Goal: Use online tool/utility: Use online tool/utility

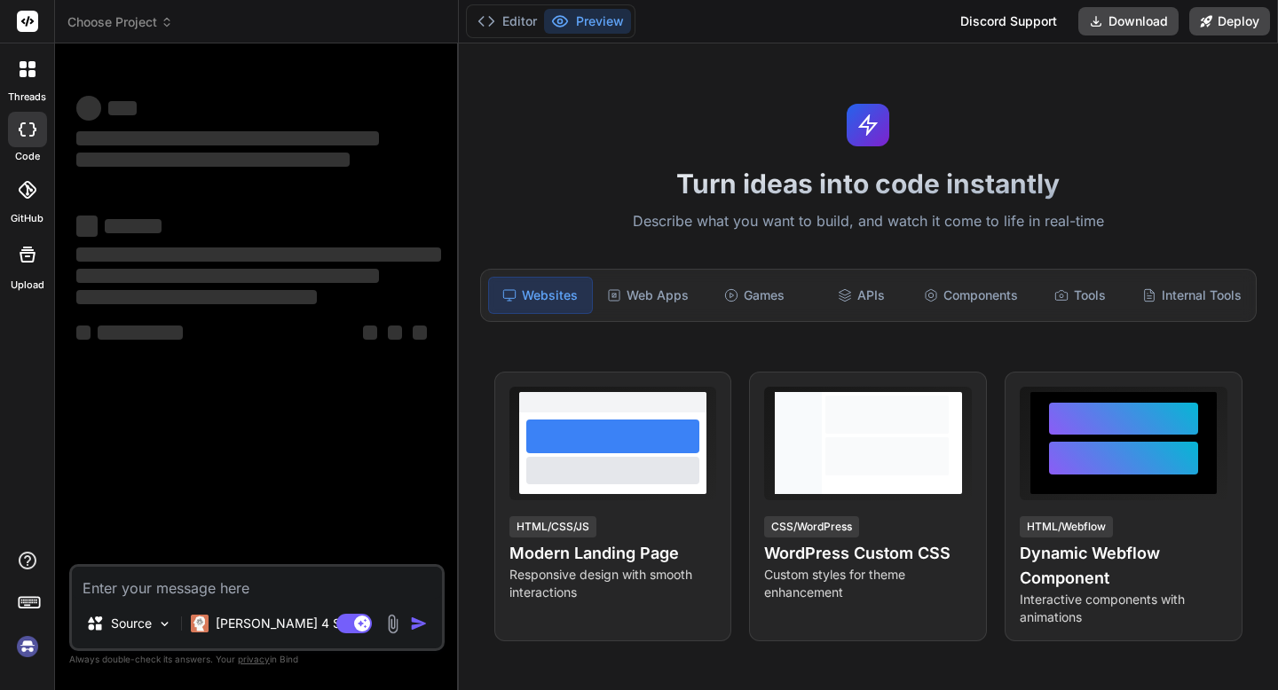
type textarea "x"
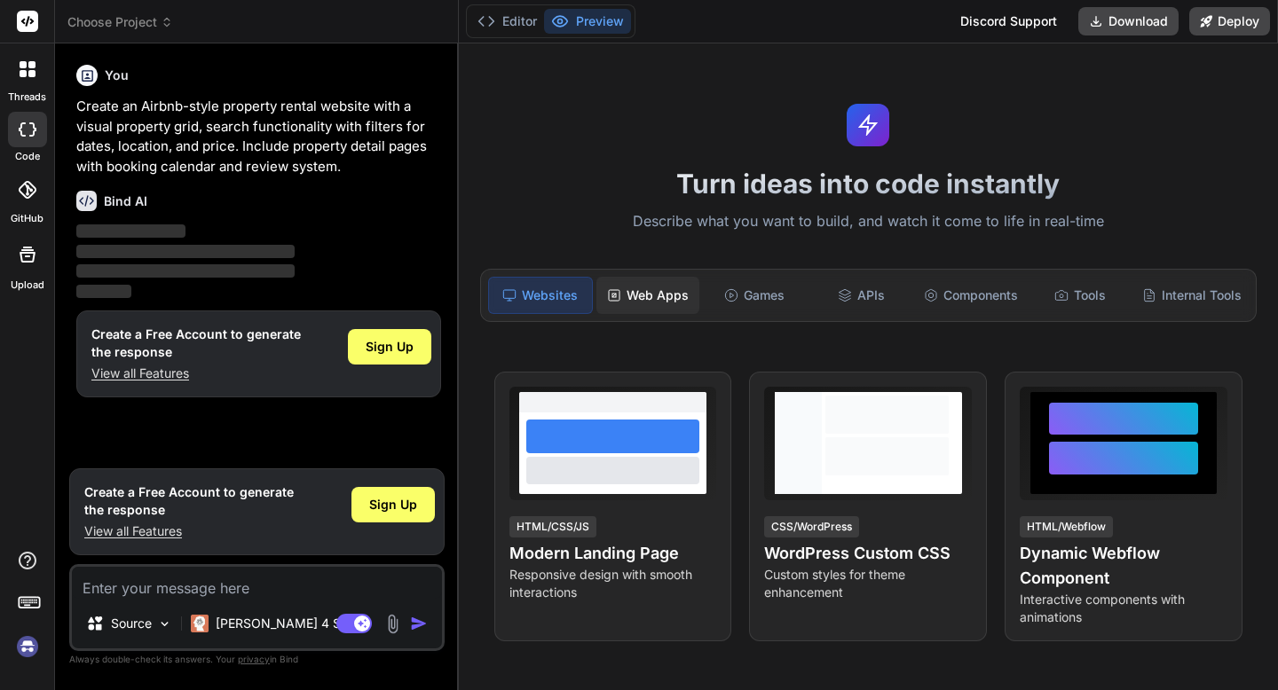
click at [647, 295] on div "Web Apps" at bounding box center [647, 295] width 103 height 37
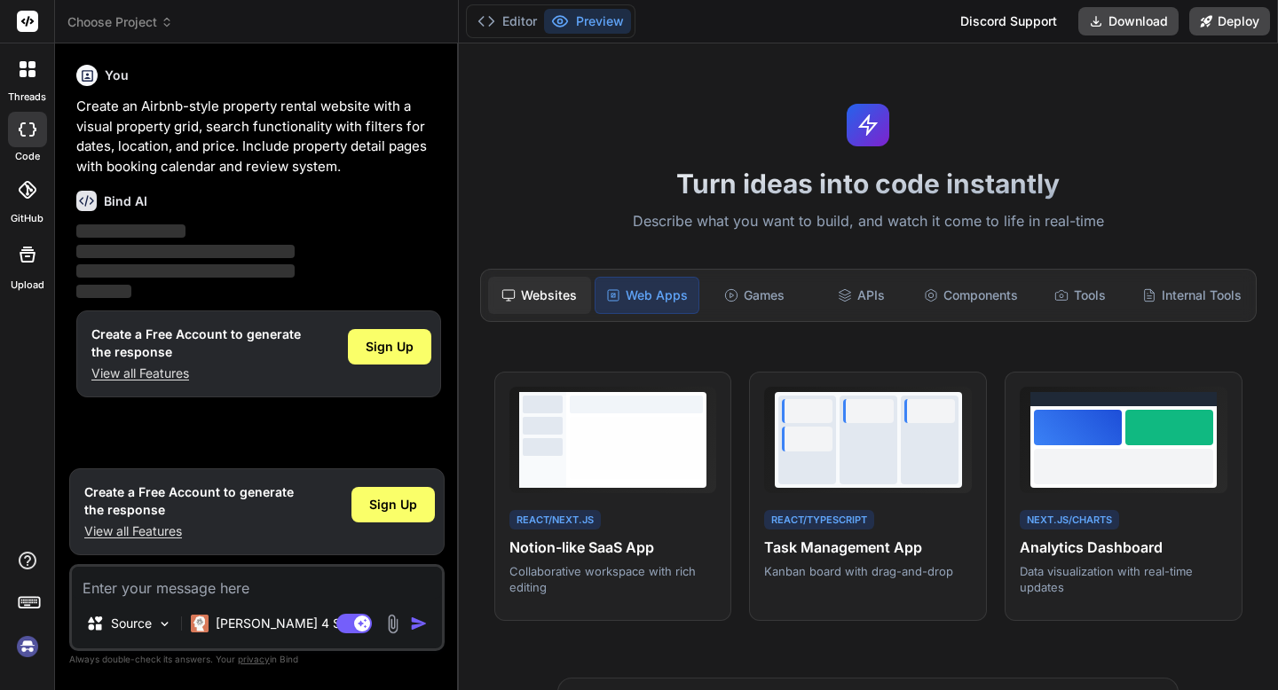
click at [561, 302] on div "Websites" at bounding box center [539, 295] width 103 height 37
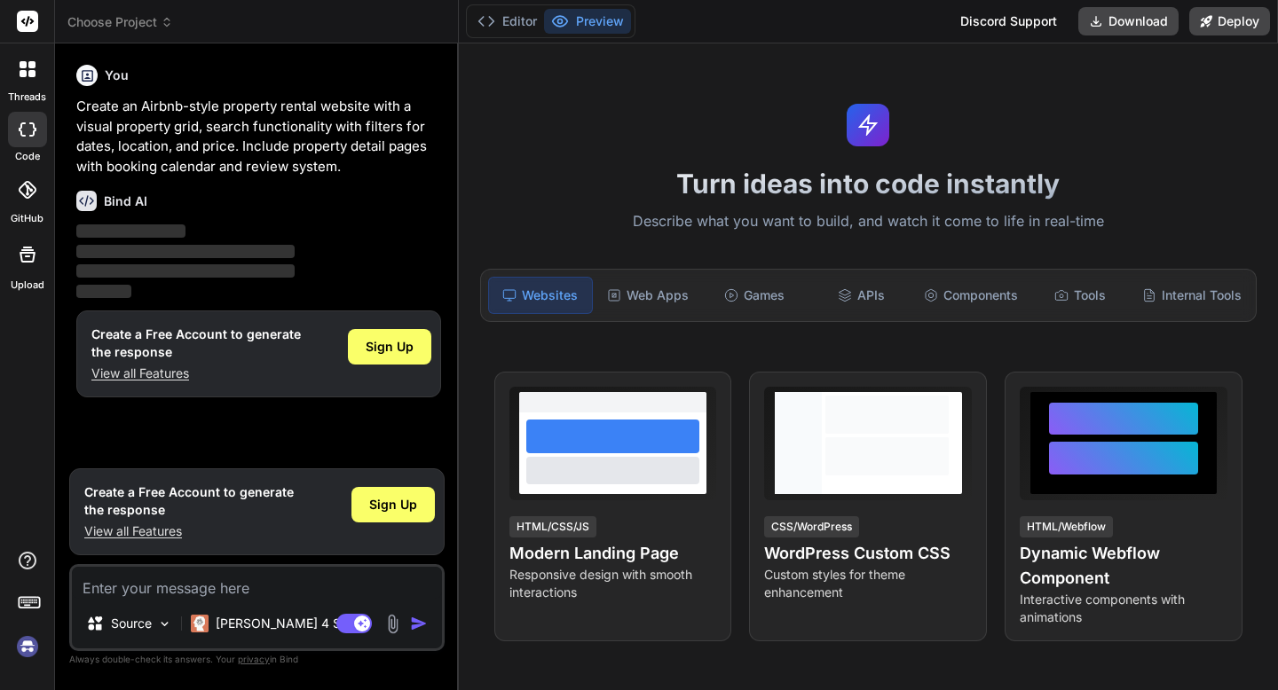
click at [581, 26] on button "Preview" at bounding box center [587, 21] width 87 height 25
click at [596, 25] on button "Preview" at bounding box center [587, 21] width 87 height 25
click at [587, 12] on button "Preview" at bounding box center [587, 21] width 87 height 25
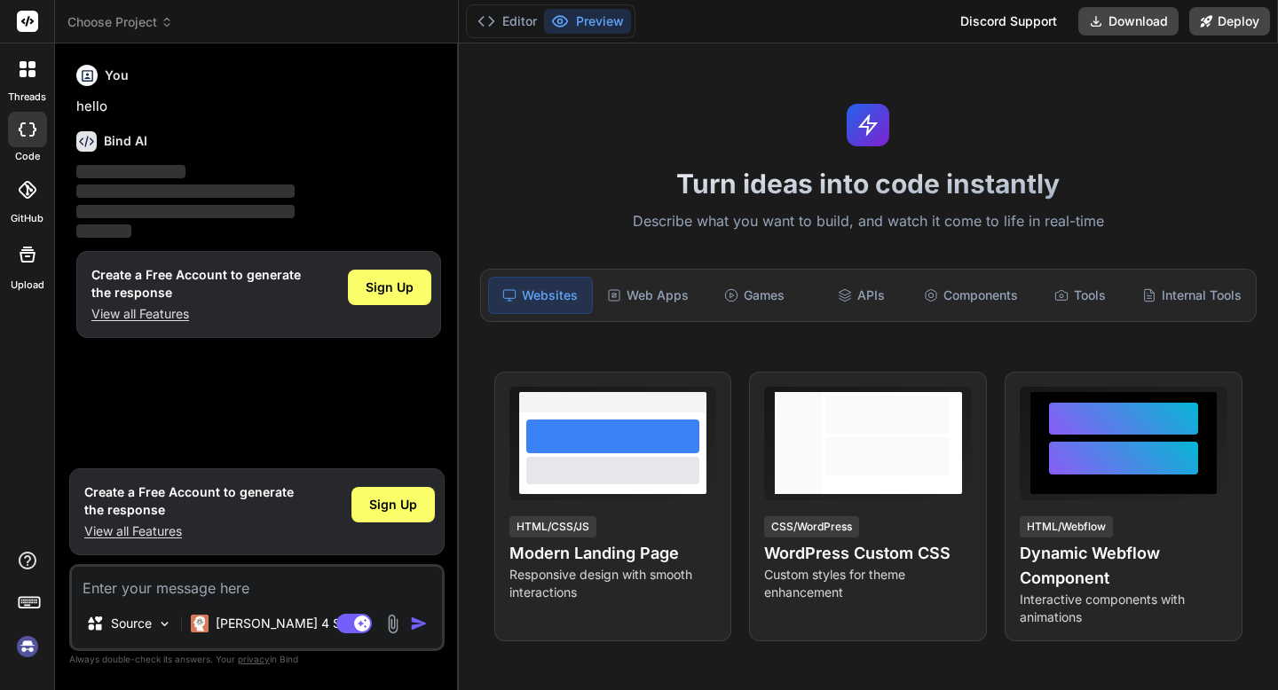
type textarea "x"
